Goal: Book appointment/travel/reservation

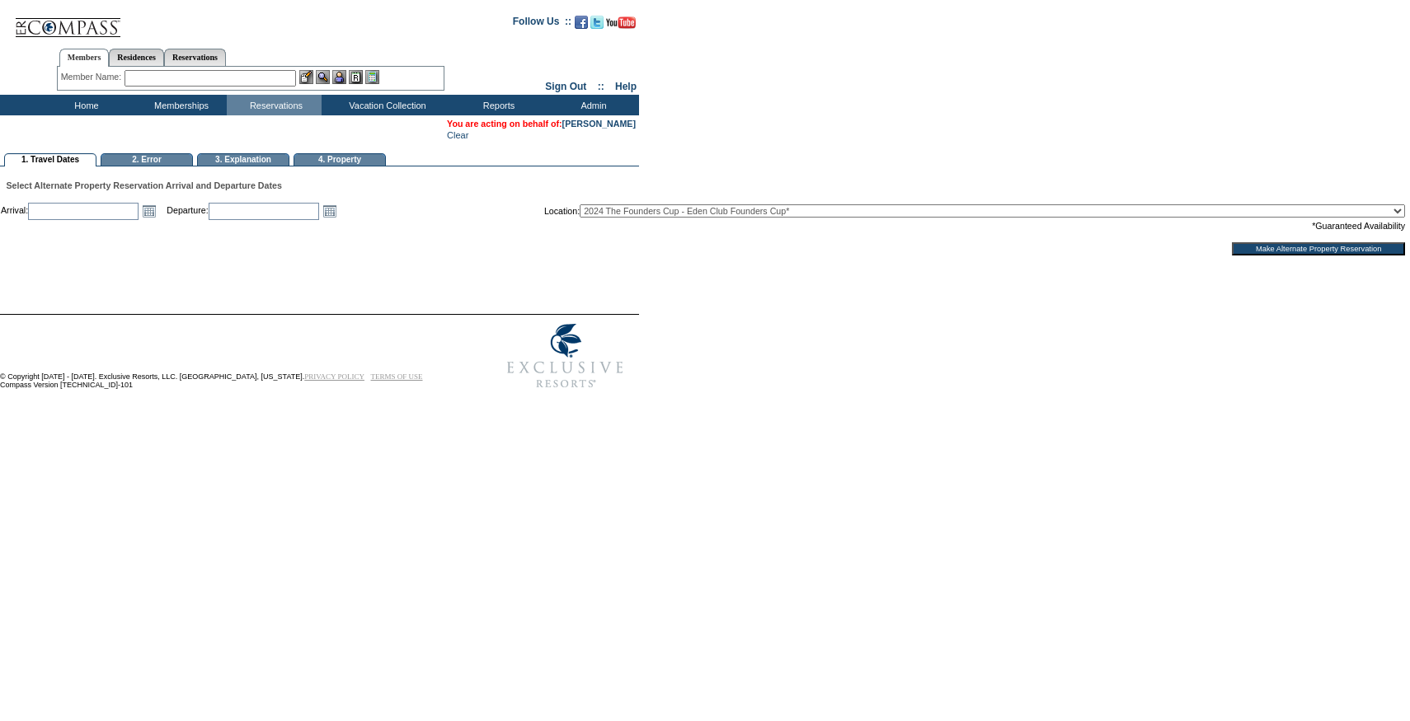
click at [166, 220] on td "Arrival: Open the calendar popup. << < [DATE] > >> S M T W T F S 36 31 1 2 3 4 …" at bounding box center [83, 211] width 165 height 18
click at [158, 220] on link "Open the calendar popup." at bounding box center [149, 211] width 18 height 18
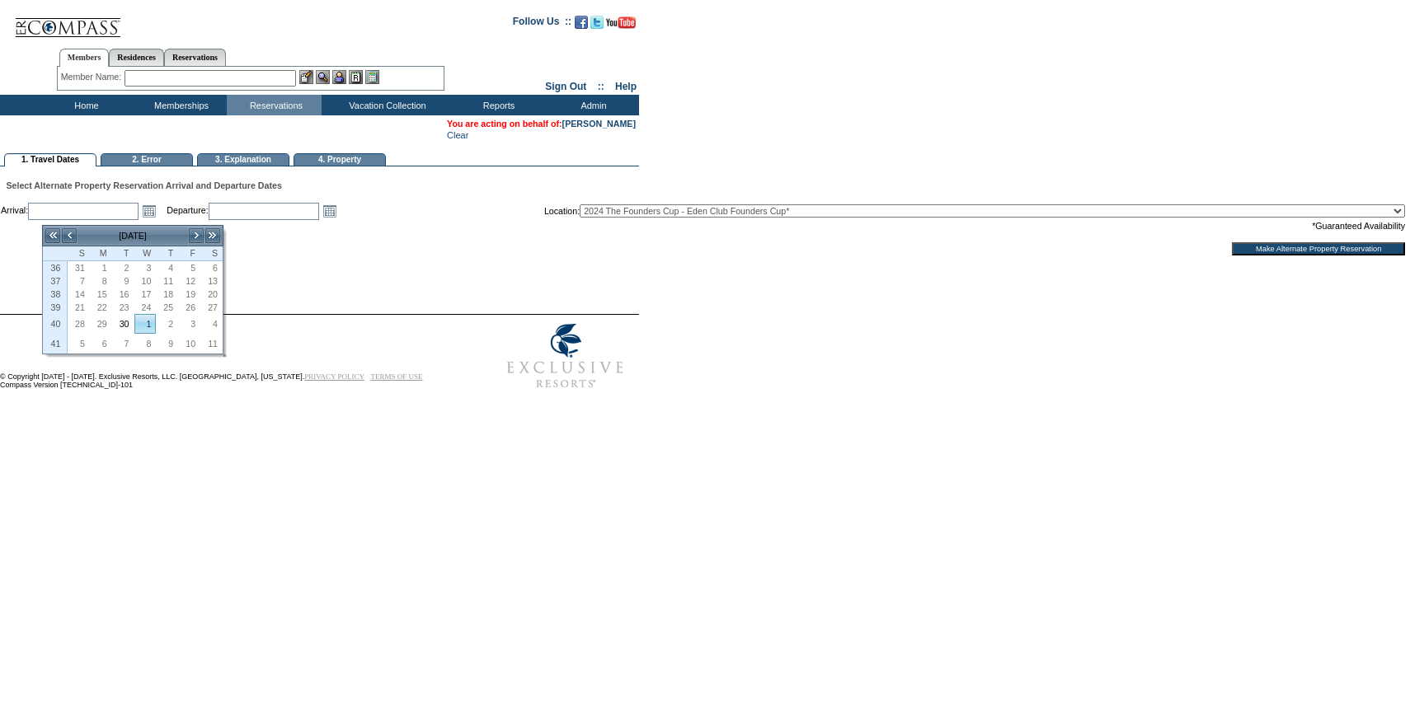
click at [133, 331] on link "30" at bounding box center [123, 324] width 21 height 18
type input "[DATE]"
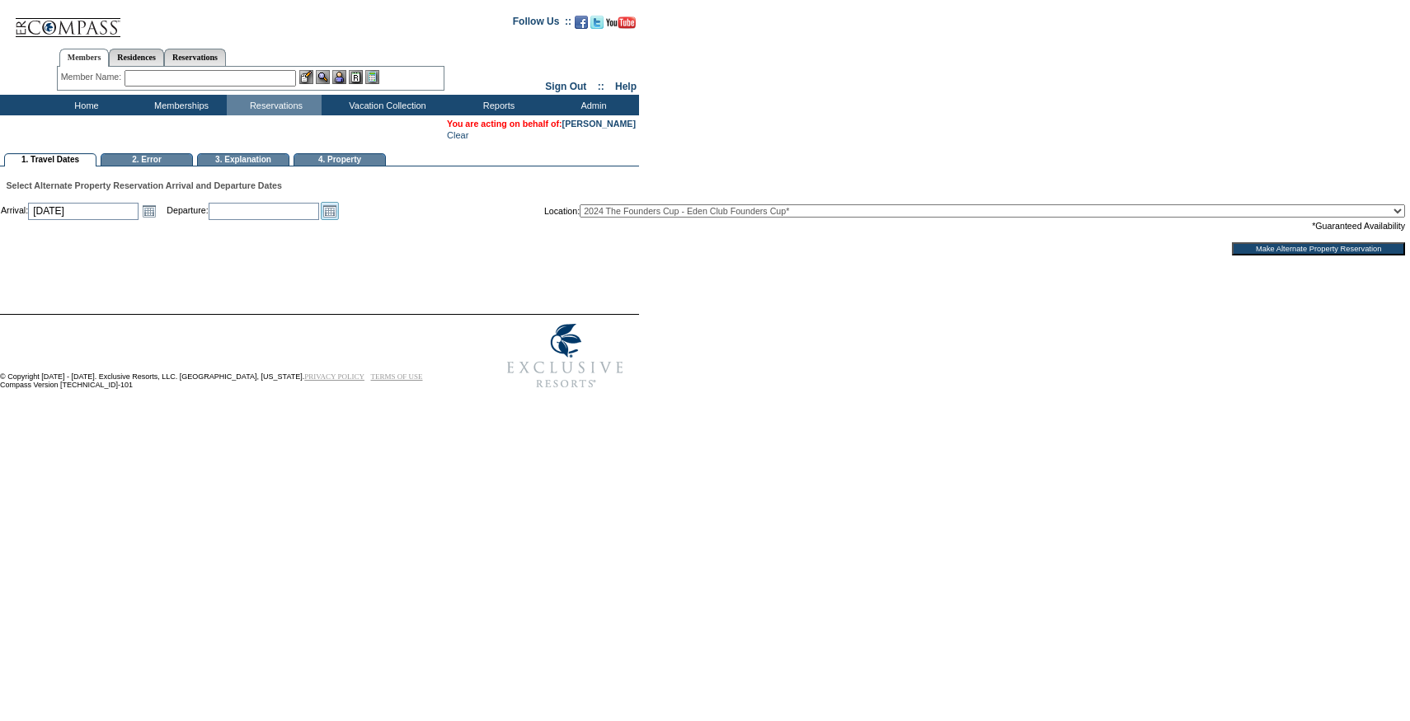
click at [339, 220] on link "Open the calendar popup." at bounding box center [330, 211] width 18 height 18
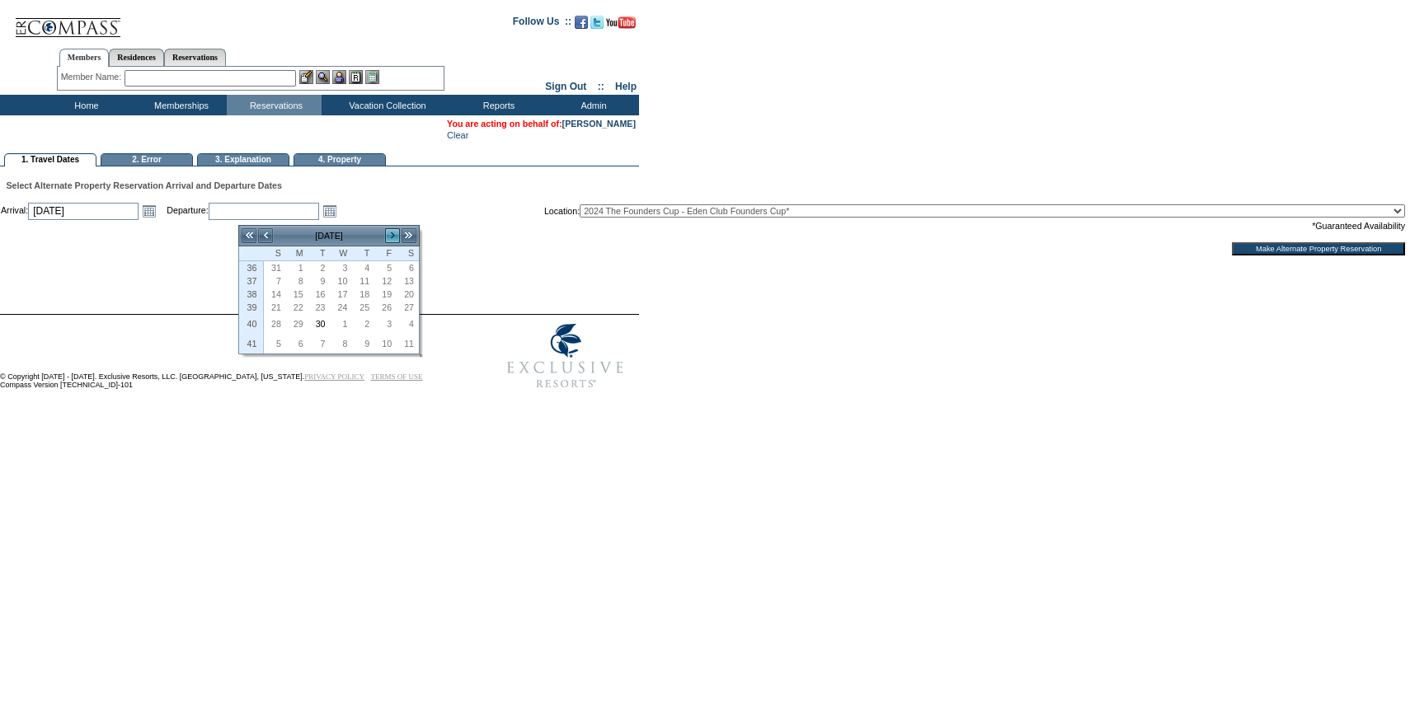
click at [388, 232] on link ">" at bounding box center [392, 236] width 16 height 16
click at [406, 268] on link "4" at bounding box center [407, 271] width 21 height 18
type input "[DATE]"
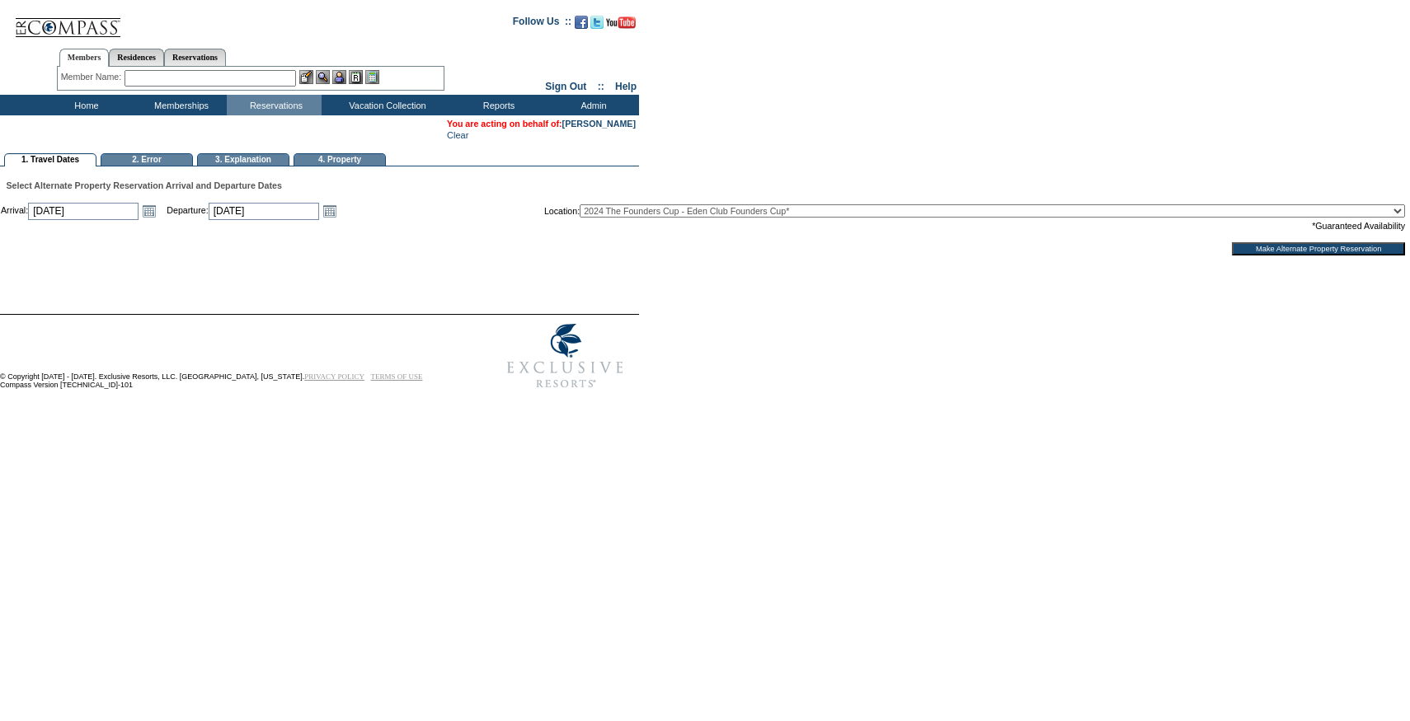
click at [786, 218] on select "2024 The Founders Cup - Eden Club Founders Cup* 2025 [US_STATE] [GEOGRAPHIC_DAT…" at bounding box center [992, 210] width 825 height 13
select select "540"
click at [655, 209] on select "2024 The Founders Cup - Eden Club Founders Cup* 2025 [US_STATE] [GEOGRAPHIC_DAT…" at bounding box center [992, 210] width 825 height 13
click at [1185, 267] on div at bounding box center [702, 285] width 1404 height 58
click at [1232, 256] on input "Make Alternate Property Reservation" at bounding box center [1318, 248] width 173 height 13
